Goal: Check status: Check status

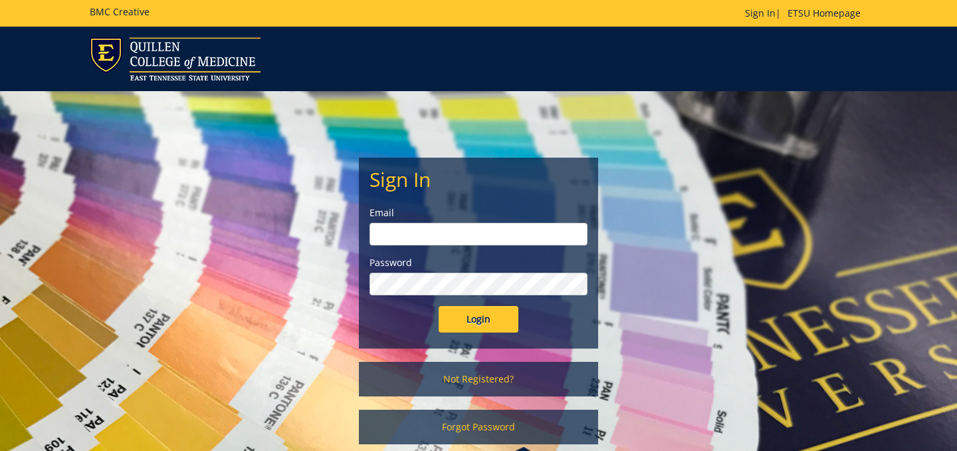
click at [463, 227] on input "email" at bounding box center [479, 234] width 218 height 23
type input "[PERSON_NAME][EMAIL_ADDRESS][DOMAIN_NAME]"
click at [439, 306] on input "Login" at bounding box center [479, 319] width 80 height 27
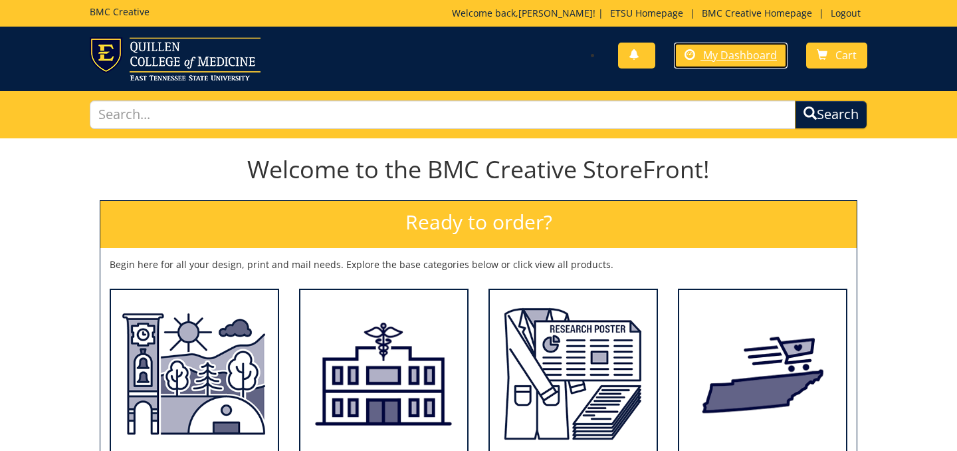
click at [722, 55] on span "My Dashboard" at bounding box center [740, 55] width 74 height 15
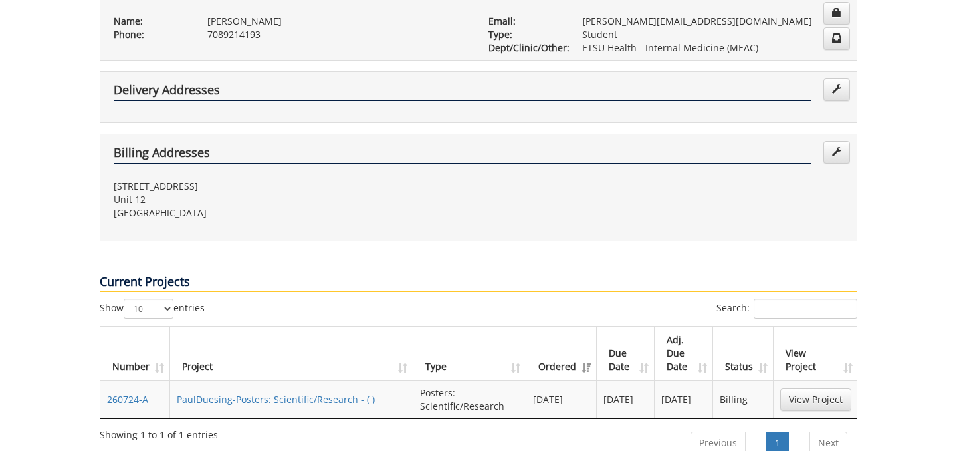
scroll to position [342, 0]
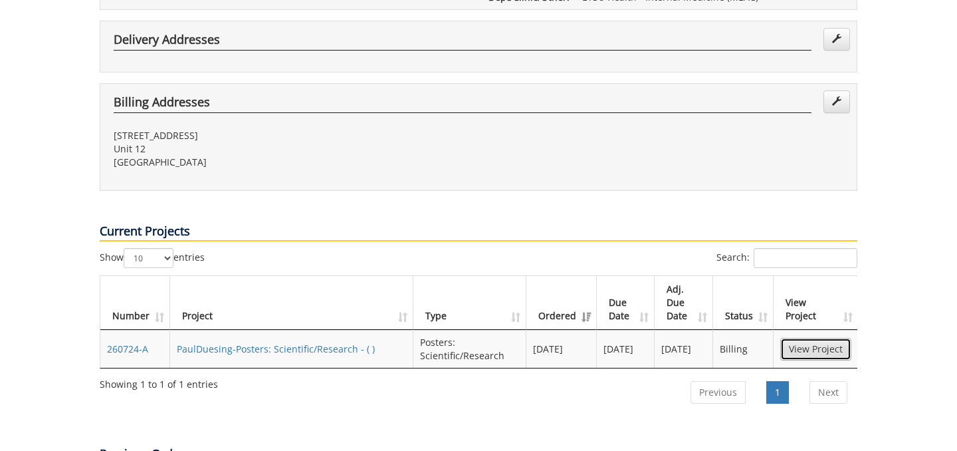
click at [805, 338] on link "View Project" at bounding box center [815, 349] width 71 height 23
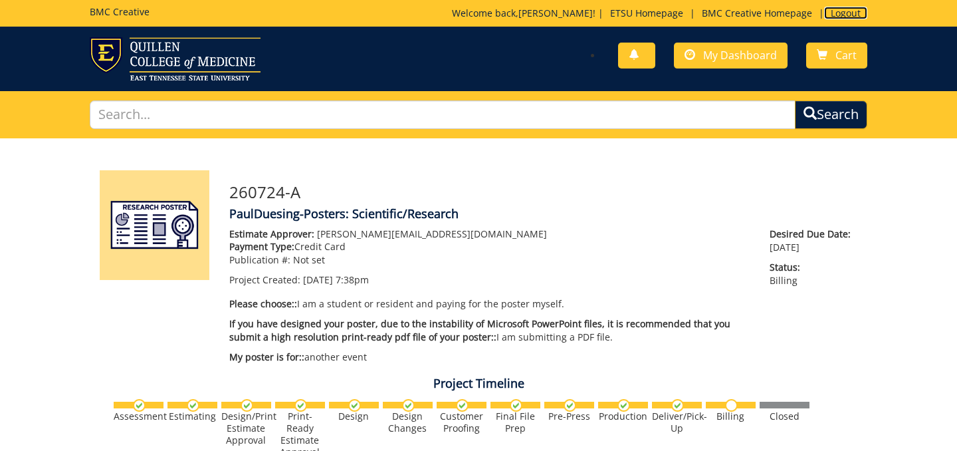
click at [844, 11] on link "Logout" at bounding box center [845, 13] width 43 height 13
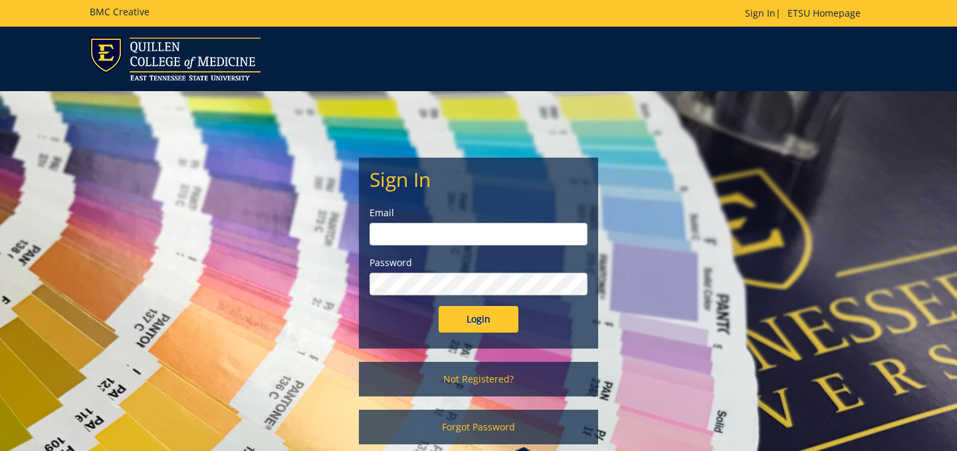
click at [426, 233] on input "email" at bounding box center [479, 234] width 218 height 23
type input "[PERSON_NAME][EMAIL_ADDRESS][DOMAIN_NAME]"
click at [439, 306] on input "Login" at bounding box center [479, 319] width 80 height 27
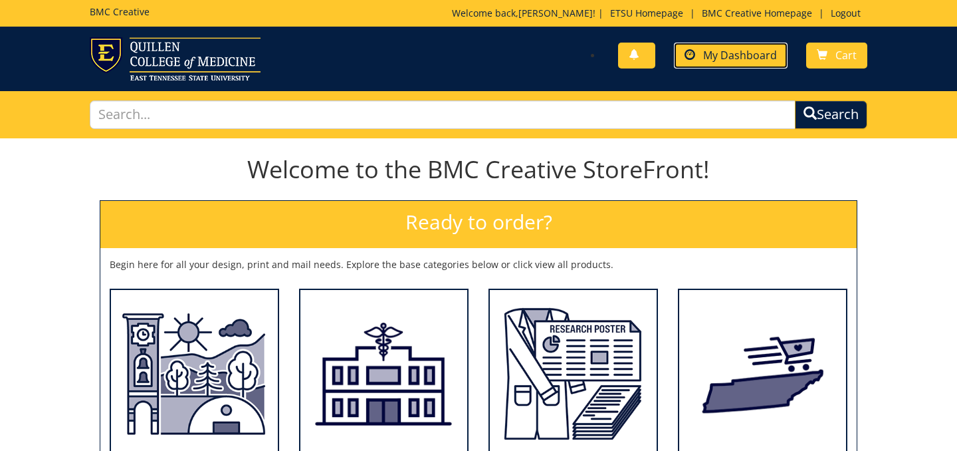
click at [737, 46] on link "My Dashboard" at bounding box center [731, 56] width 114 height 26
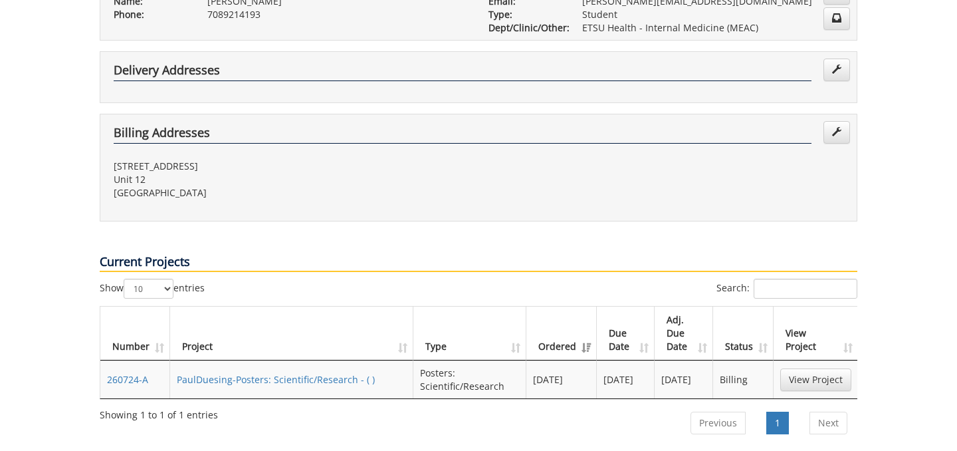
scroll to position [382, 0]
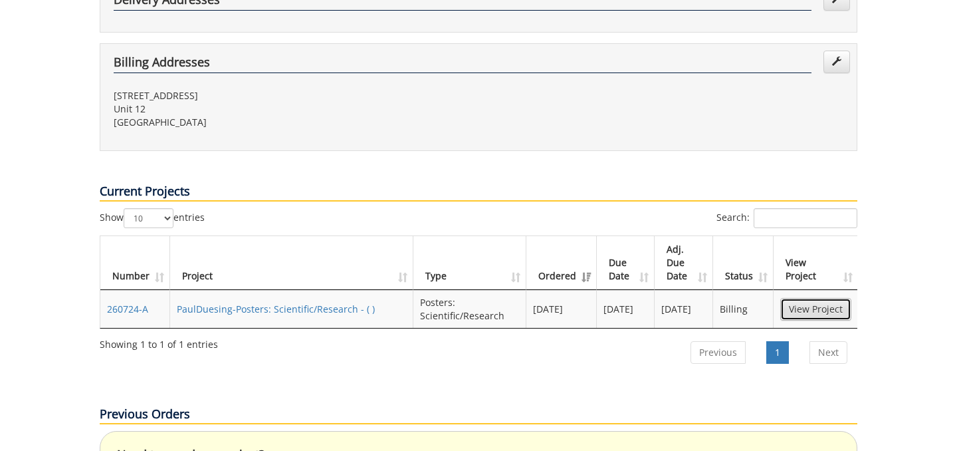
click at [813, 298] on link "View Project" at bounding box center [815, 309] width 71 height 23
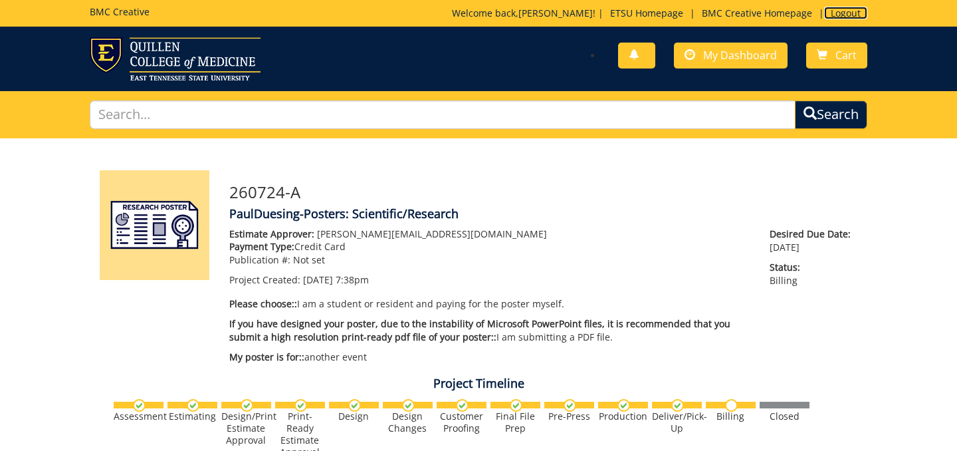
click at [851, 17] on link "Logout" at bounding box center [845, 13] width 43 height 13
